Goal: Book appointment/travel/reservation

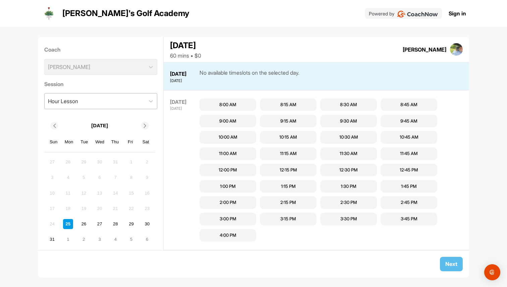
click at [123, 100] on div "Hour Lesson" at bounding box center [95, 100] width 100 height 15
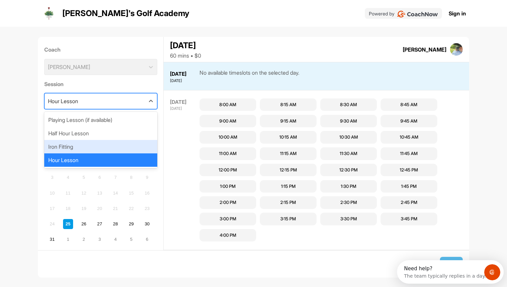
click at [98, 146] on div "Iron Fitting" at bounding box center [100, 146] width 113 height 13
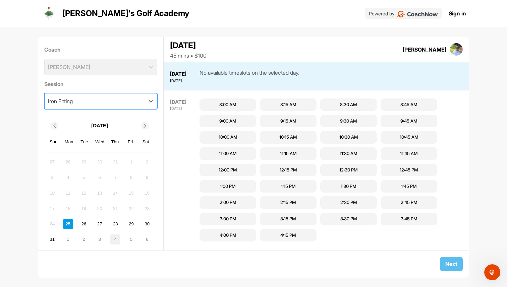
click at [116, 237] on div "4" at bounding box center [115, 240] width 10 height 10
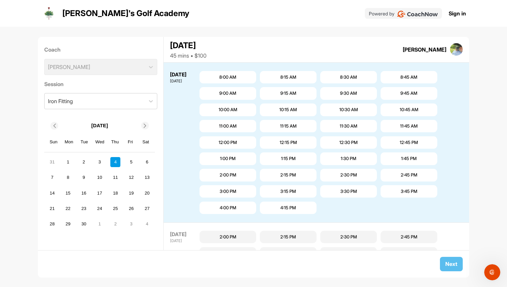
scroll to position [776, 0]
click at [299, 110] on div "10:15 AM" at bounding box center [288, 109] width 57 height 13
click at [451, 263] on button "Next" at bounding box center [451, 264] width 23 height 14
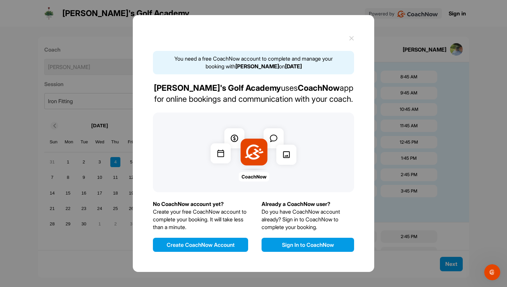
click at [307, 244] on button "Sign In to CoachNow" at bounding box center [307, 245] width 92 height 14
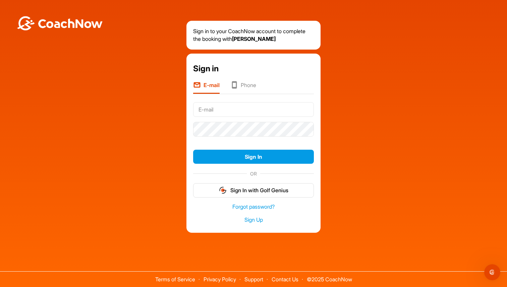
type input "brad+greyson@golfgenius.com"
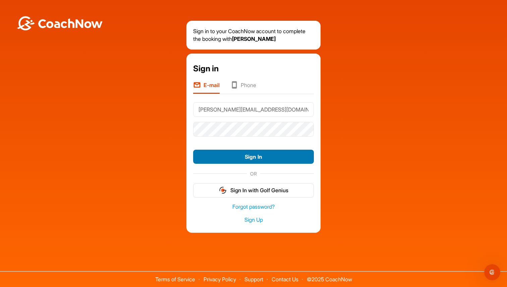
click at [268, 155] on button "Sign In" at bounding box center [253, 157] width 121 height 14
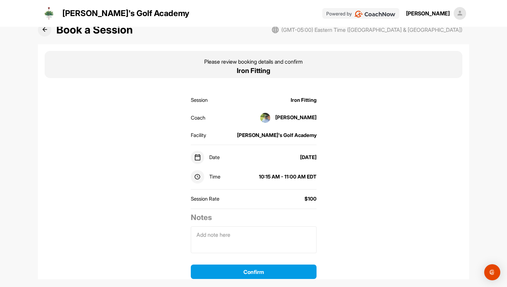
scroll to position [25, 0]
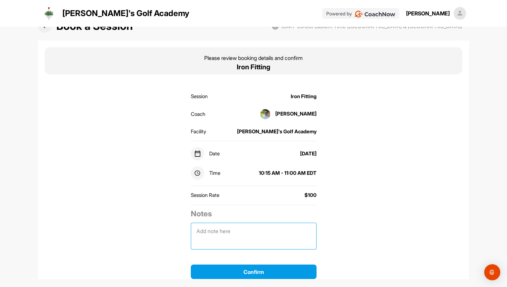
click at [283, 226] on textarea at bounding box center [254, 236] width 126 height 27
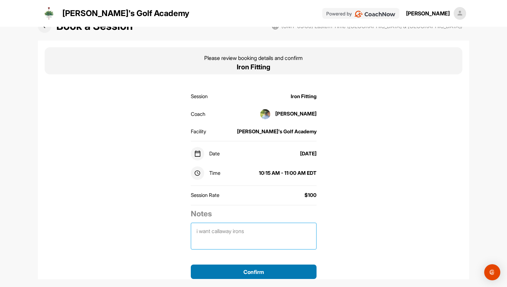
type textarea "i want callaway irons"
click at [268, 269] on button "Confirm" at bounding box center [254, 272] width 126 height 15
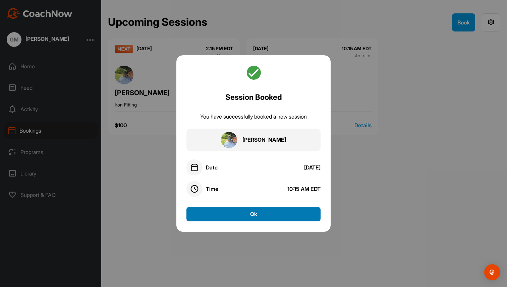
click at [266, 209] on button "Ok" at bounding box center [253, 214] width 134 height 14
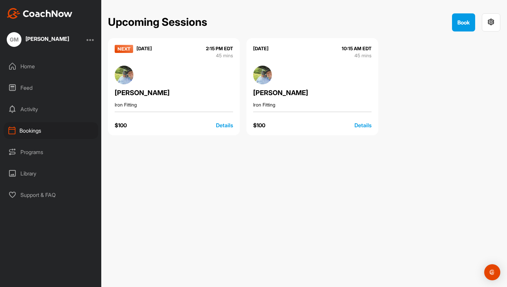
click at [359, 123] on div "Details" at bounding box center [362, 125] width 17 height 8
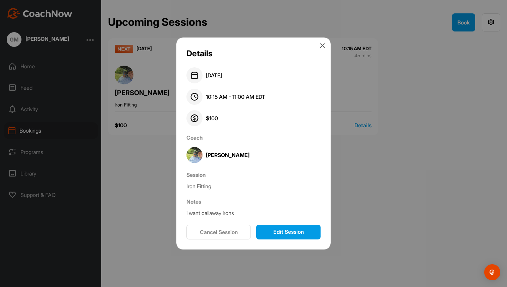
click at [214, 230] on button "Cancel Session" at bounding box center [218, 232] width 64 height 15
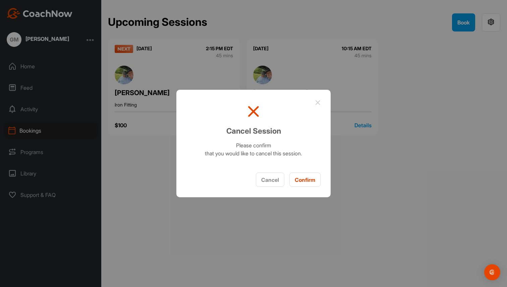
click at [304, 180] on button "Confirm" at bounding box center [304, 180] width 31 height 14
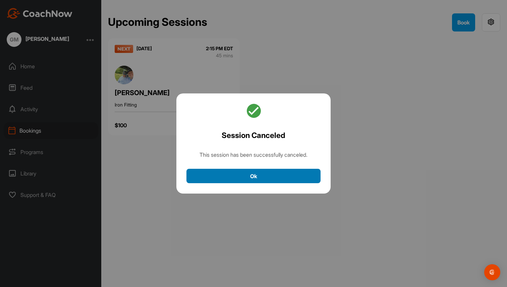
click at [304, 180] on button "Ok" at bounding box center [253, 176] width 134 height 14
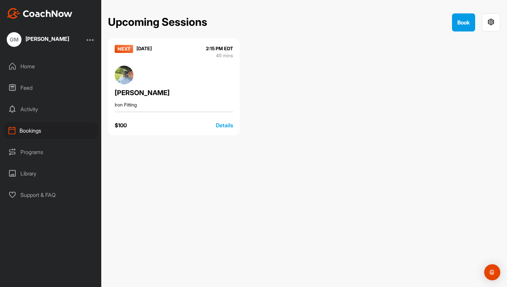
click at [37, 152] on div "Programs" at bounding box center [51, 152] width 94 height 17
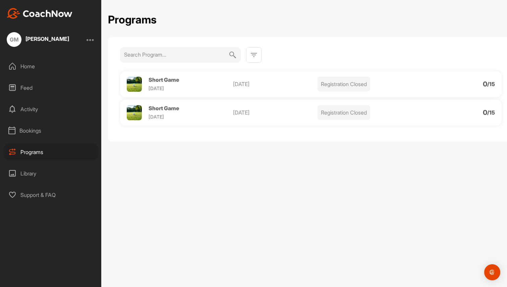
click at [174, 81] on span "Short Game" at bounding box center [163, 79] width 30 height 7
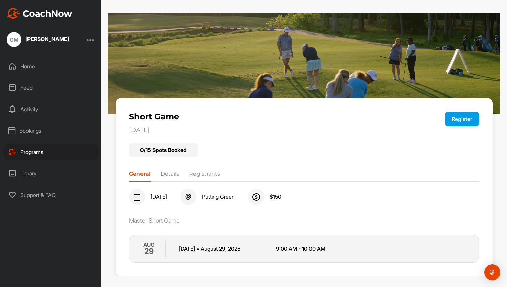
click at [168, 172] on li "Details" at bounding box center [169, 175] width 18 height 11
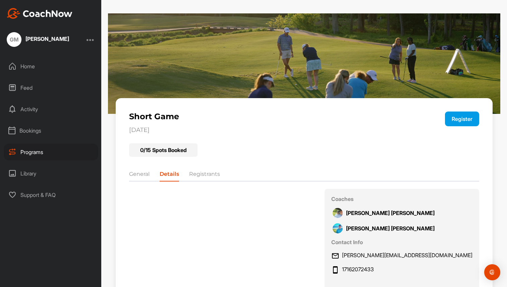
click at [207, 177] on li "Registrants" at bounding box center [204, 175] width 31 height 11
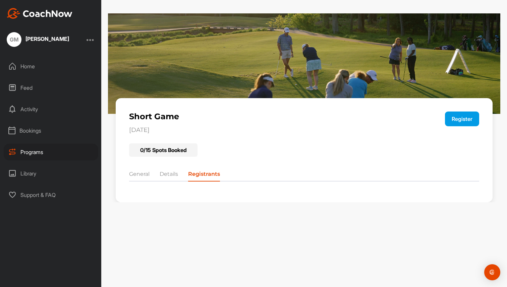
click at [463, 121] on button "Register" at bounding box center [462, 119] width 34 height 15
